Goal: Information Seeking & Learning: Find specific fact

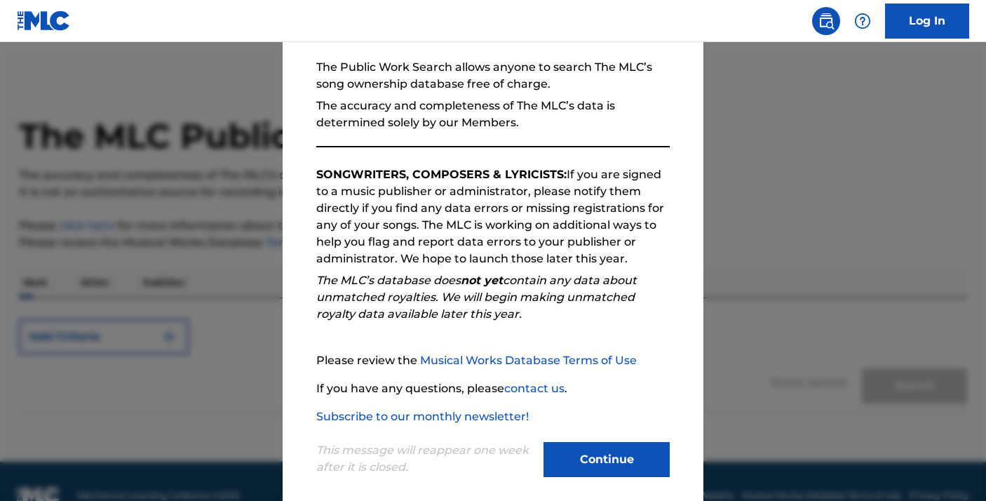
scroll to position [141, 0]
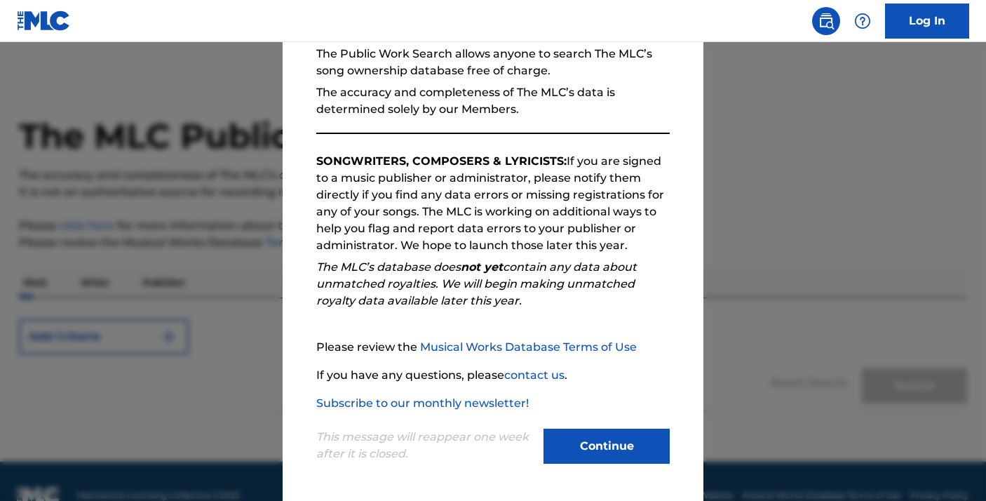
click at [622, 444] on button "Continue" at bounding box center [607, 446] width 126 height 35
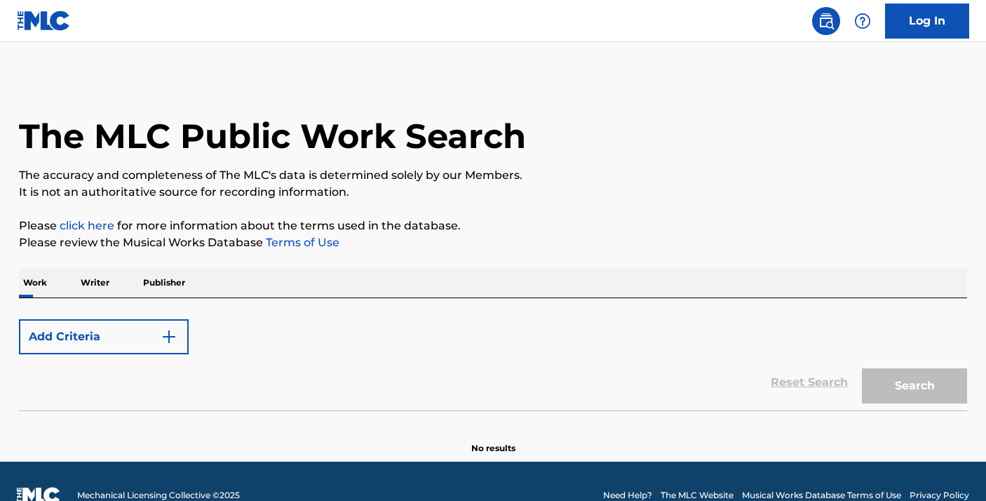
click at [86, 330] on button "Add Criteria" at bounding box center [104, 336] width 170 height 35
click at [140, 341] on button "Add Criteria" at bounding box center [104, 336] width 170 height 35
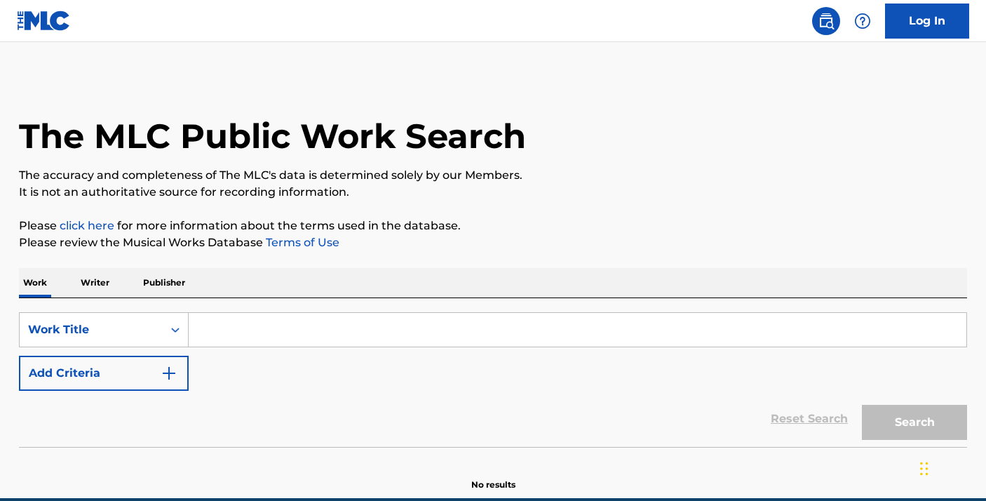
click at [290, 342] on input "Search Form" at bounding box center [578, 330] width 778 height 34
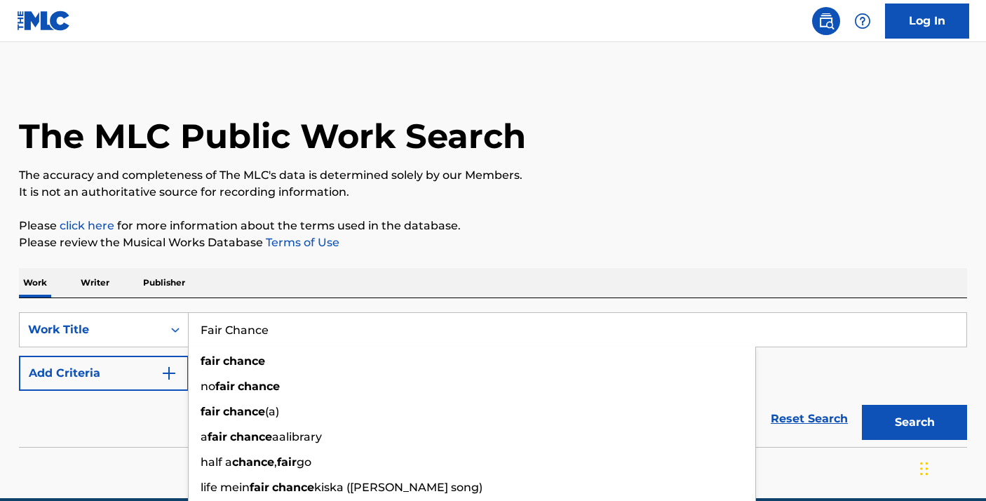
type input "Fair Chance"
click at [562, 255] on div "The MLC Public Work Search The accuracy and completeness of The MLC's data is d…" at bounding box center [493, 284] width 982 height 414
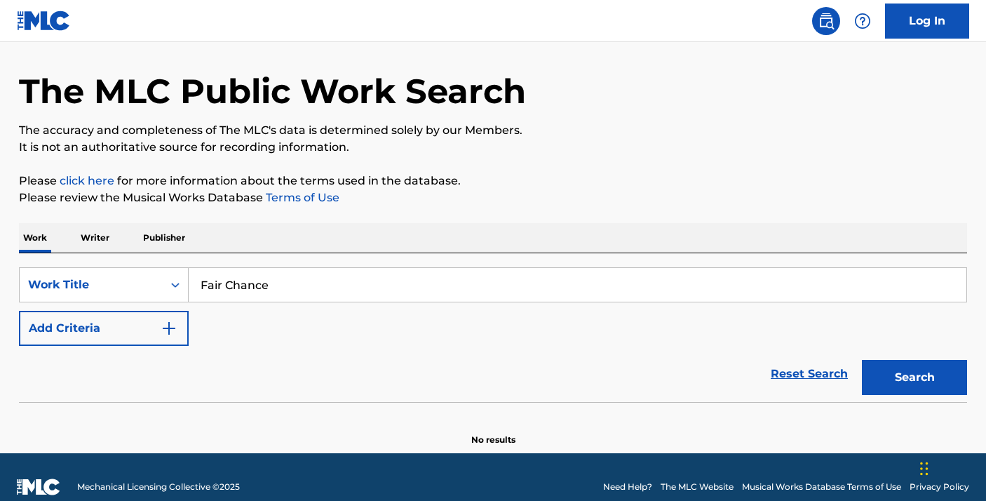
scroll to position [65, 0]
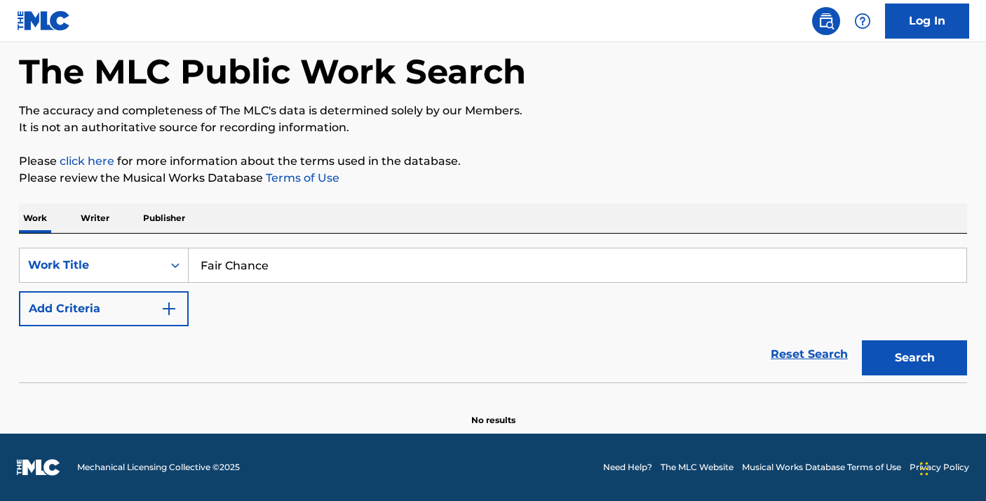
click at [102, 322] on button "Add Criteria" at bounding box center [104, 308] width 170 height 35
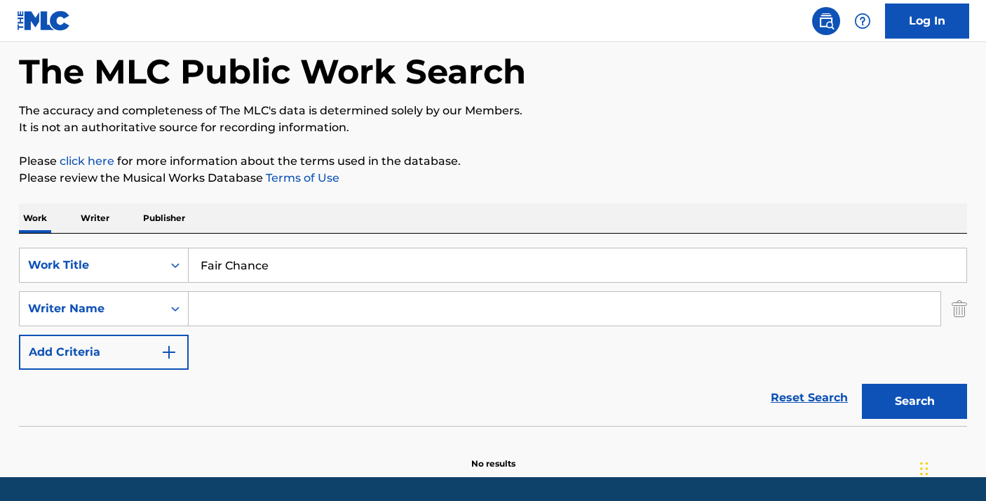
click at [218, 314] on input "Search Form" at bounding box center [565, 309] width 752 height 34
type input "Brandon McCartney"
click at [862, 384] on button "Search" at bounding box center [914, 401] width 105 height 35
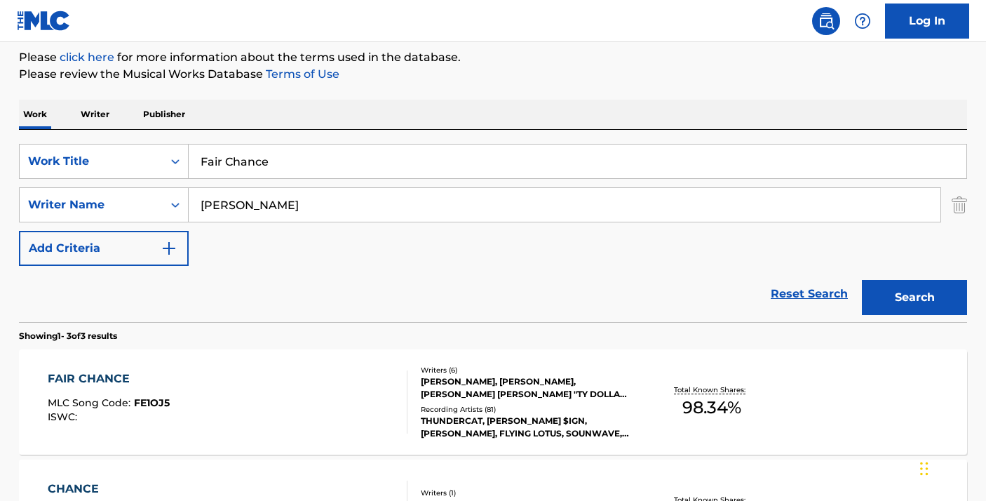
scroll to position [309, 0]
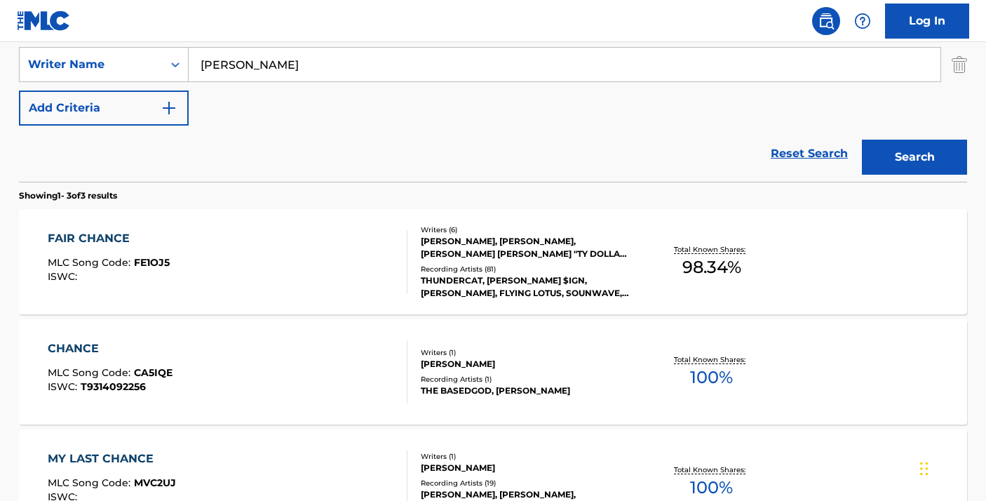
click at [332, 269] on div "FAIR CHANCE MLC Song Code : FE1OJ5 ISWC :" at bounding box center [228, 261] width 360 height 63
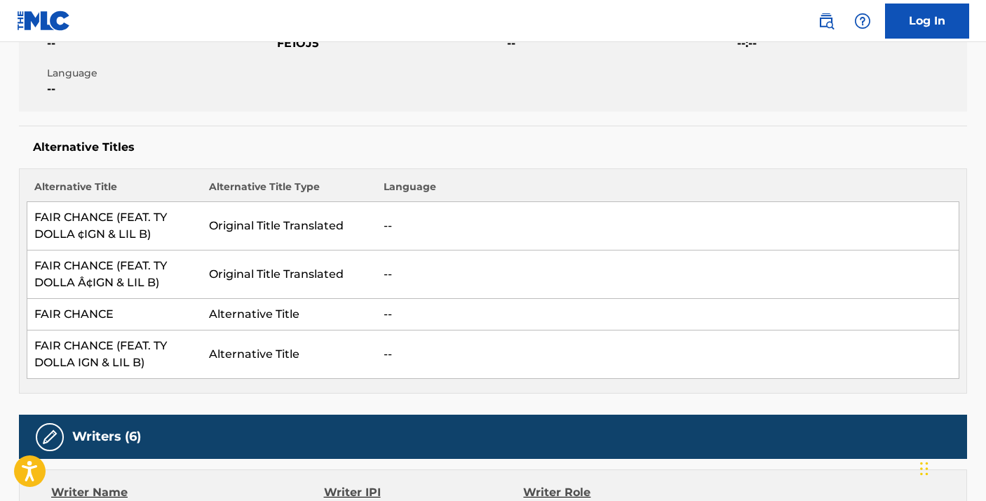
scroll to position [288, 0]
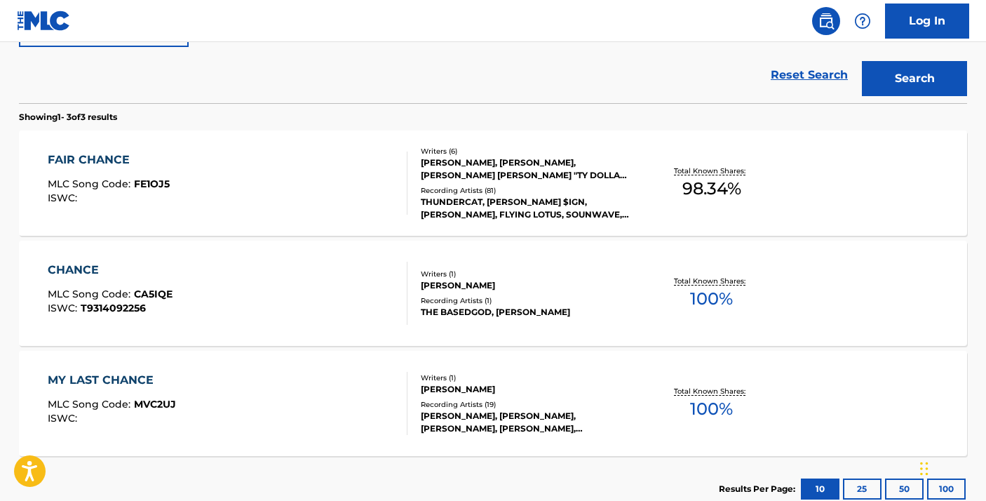
scroll to position [387, 0]
